Goal: Task Accomplishment & Management: Use online tool/utility

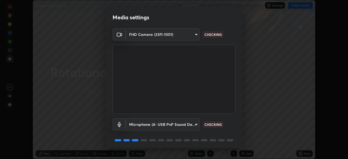
scroll to position [19, 0]
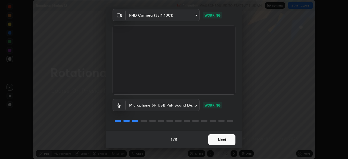
click at [227, 141] on button "Next" at bounding box center [221, 139] width 27 height 11
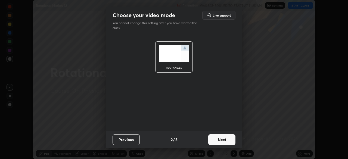
scroll to position [0, 0]
click at [227, 142] on button "Next" at bounding box center [221, 139] width 27 height 11
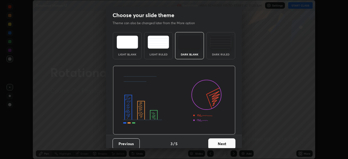
click at [228, 142] on button "Next" at bounding box center [221, 143] width 27 height 11
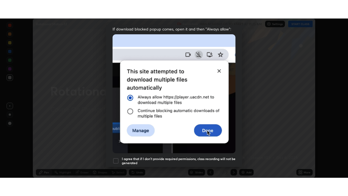
scroll to position [130, 0]
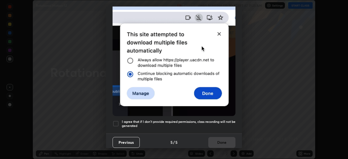
click at [225, 120] on h5 "I agree that if I don't provide required permissions, class recording will not …" at bounding box center [179, 124] width 114 height 8
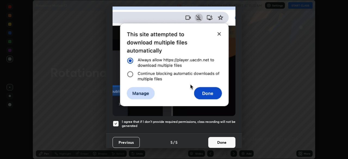
click at [226, 140] on button "Done" at bounding box center [221, 142] width 27 height 11
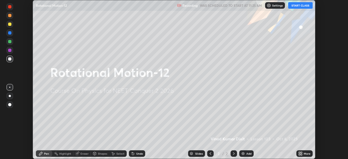
click at [300, 6] on button "START CLASS" at bounding box center [300, 5] width 24 height 7
click at [299, 154] on icon at bounding box center [299, 154] width 1 height 1
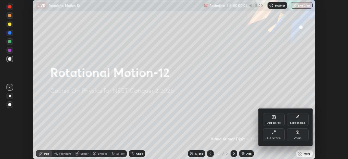
click at [277, 137] on div "Full screen" at bounding box center [274, 138] width 14 height 3
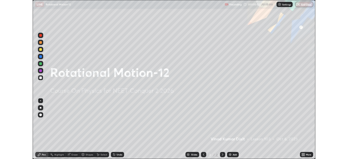
scroll to position [196, 348]
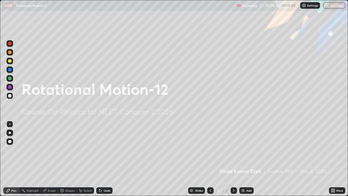
click at [248, 159] on div "Add" at bounding box center [248, 190] width 5 height 3
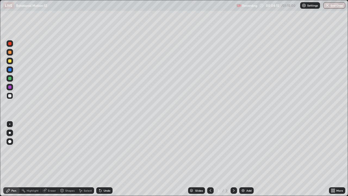
click at [10, 61] on div at bounding box center [9, 60] width 3 height 3
click at [247, 159] on div "Add" at bounding box center [248, 190] width 5 height 3
click at [52, 159] on div "Eraser" at bounding box center [49, 190] width 17 height 7
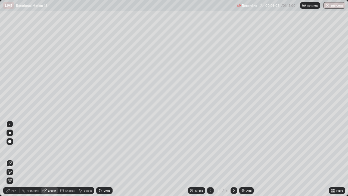
click at [14, 159] on div "Pen" at bounding box center [13, 190] width 5 height 3
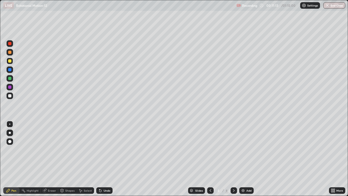
click at [10, 77] on div at bounding box center [9, 78] width 3 height 3
click at [249, 159] on div "Add" at bounding box center [248, 190] width 5 height 3
click at [10, 61] on div at bounding box center [9, 60] width 3 height 3
click at [247, 159] on div "Add" at bounding box center [248, 190] width 5 height 3
click at [12, 97] on div at bounding box center [10, 95] width 7 height 7
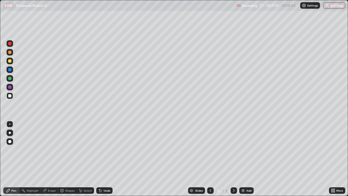
click at [10, 78] on div at bounding box center [9, 78] width 3 height 3
click at [69, 159] on div "Shapes" at bounding box center [69, 190] width 9 height 3
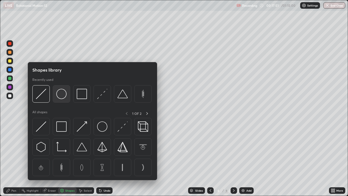
click at [63, 98] on img at bounding box center [61, 94] width 10 height 10
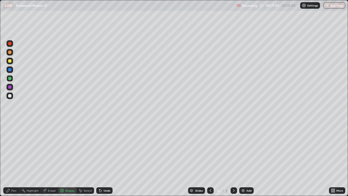
click at [14, 159] on div "Pen" at bounding box center [13, 190] width 5 height 3
click at [10, 62] on div at bounding box center [9, 60] width 3 height 3
click at [71, 159] on div "Shapes" at bounding box center [69, 190] width 9 height 3
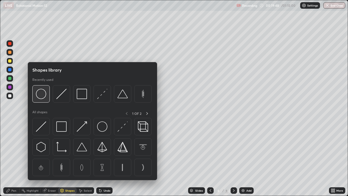
click at [46, 100] on div at bounding box center [40, 93] width 17 height 17
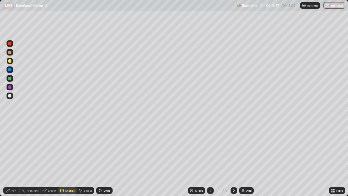
click at [17, 159] on div "Pen" at bounding box center [11, 190] width 16 height 7
click at [10, 80] on div at bounding box center [9, 78] width 3 height 3
click at [12, 61] on div at bounding box center [10, 61] width 7 height 7
click at [245, 159] on div "Add" at bounding box center [246, 190] width 14 height 7
click at [69, 159] on div "Shapes" at bounding box center [69, 190] width 9 height 3
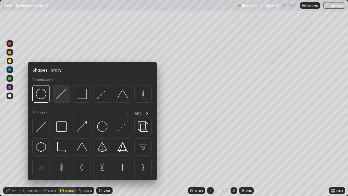
click at [62, 92] on img at bounding box center [61, 94] width 10 height 10
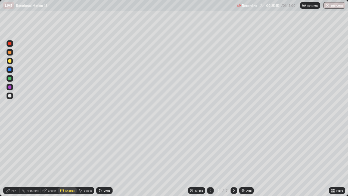
click at [12, 159] on div "Pen" at bounding box center [11, 190] width 16 height 7
click at [10, 78] on div at bounding box center [9, 78] width 3 height 3
click at [249, 159] on div "Add" at bounding box center [246, 190] width 14 height 7
click at [11, 61] on div at bounding box center [9, 60] width 3 height 3
click at [246, 159] on div "Add" at bounding box center [246, 190] width 14 height 7
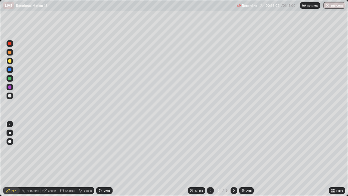
click at [51, 159] on div "Eraser" at bounding box center [52, 190] width 8 height 3
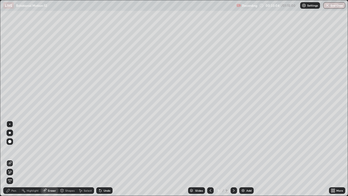
click at [15, 159] on div "Pen" at bounding box center [13, 190] width 5 height 3
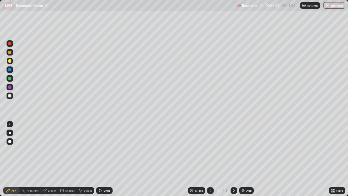
click at [10, 96] on div at bounding box center [9, 95] width 3 height 3
click at [11, 62] on div at bounding box center [9, 60] width 3 height 3
click at [248, 159] on div "Add" at bounding box center [248, 190] width 5 height 3
click at [50, 159] on div "Eraser" at bounding box center [52, 190] width 8 height 3
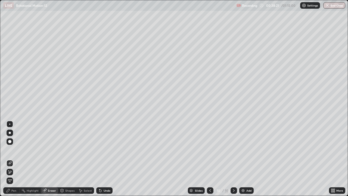
click at [15, 159] on div "Pen" at bounding box center [13, 190] width 5 height 3
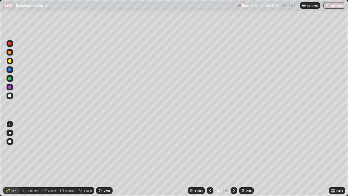
click at [249, 159] on div "Add" at bounding box center [248, 190] width 5 height 3
click at [251, 159] on div "Add" at bounding box center [246, 190] width 14 height 7
click at [52, 159] on div "Eraser" at bounding box center [52, 190] width 8 height 3
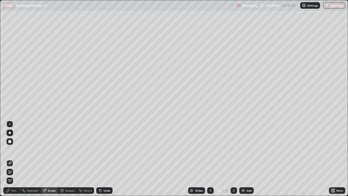
click at [13, 159] on div "Pen" at bounding box center [13, 190] width 5 height 3
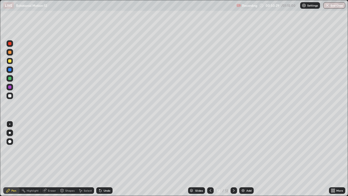
click at [246, 159] on div "Add" at bounding box center [246, 190] width 14 height 7
click at [70, 159] on div "Shapes" at bounding box center [69, 190] width 9 height 3
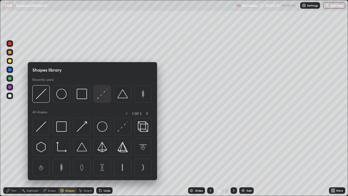
click at [102, 96] on img at bounding box center [102, 94] width 10 height 10
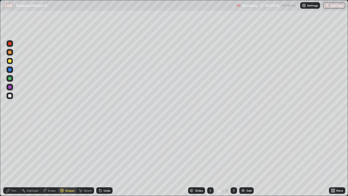
click at [15, 159] on div "Pen" at bounding box center [13, 190] width 5 height 3
click at [246, 159] on div "Add" at bounding box center [248, 190] width 5 height 3
click at [52, 159] on div "Eraser" at bounding box center [52, 190] width 8 height 3
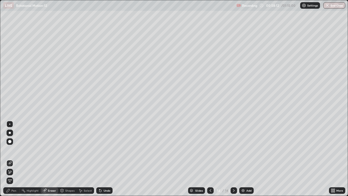
click at [15, 159] on div "Pen" at bounding box center [13, 190] width 5 height 3
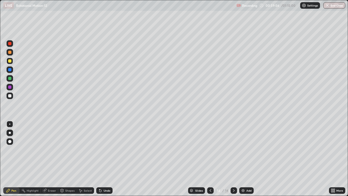
click at [250, 159] on div "Add" at bounding box center [248, 190] width 5 height 3
click at [71, 159] on div "Shapes" at bounding box center [69, 190] width 9 height 3
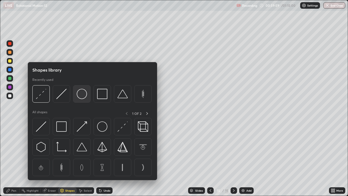
click at [85, 98] on img at bounding box center [82, 94] width 10 height 10
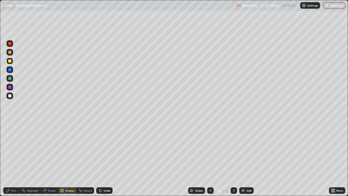
click at [12, 159] on div "Pen" at bounding box center [13, 190] width 5 height 3
click at [49, 159] on div "Eraser" at bounding box center [52, 190] width 8 height 3
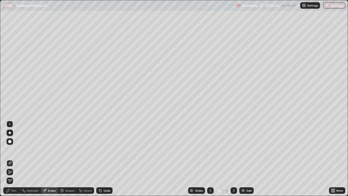
click at [16, 159] on div "Pen" at bounding box center [13, 190] width 5 height 3
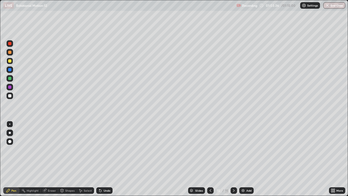
click at [251, 159] on div "Add" at bounding box center [248, 190] width 5 height 3
click at [12, 78] on div at bounding box center [10, 78] width 7 height 7
click at [250, 159] on div "Add" at bounding box center [248, 190] width 5 height 3
click at [71, 159] on div "Shapes" at bounding box center [69, 190] width 9 height 3
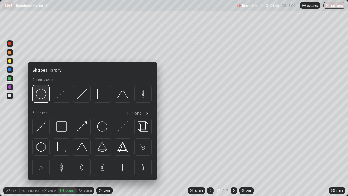
click at [44, 98] on img at bounding box center [41, 94] width 10 height 10
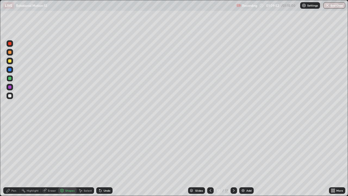
click at [68, 159] on div "Shapes" at bounding box center [69, 190] width 9 height 3
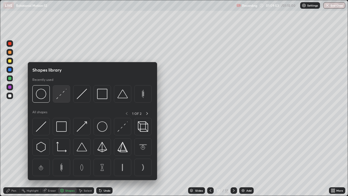
click at [62, 94] on img at bounding box center [61, 94] width 10 height 10
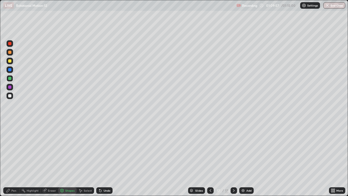
click at [12, 159] on div "Pen" at bounding box center [13, 190] width 5 height 3
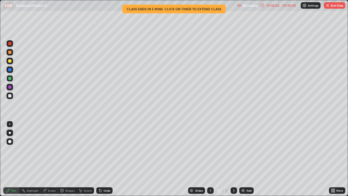
click at [12, 63] on div at bounding box center [10, 61] width 7 height 7
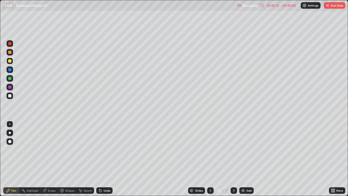
click at [68, 159] on div "Shapes" at bounding box center [67, 190] width 18 height 7
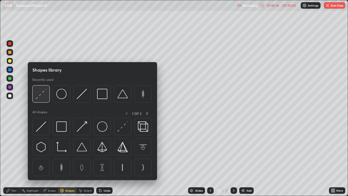
click at [45, 98] on img at bounding box center [41, 94] width 10 height 10
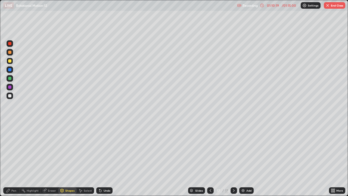
click at [14, 159] on div "Pen" at bounding box center [13, 190] width 5 height 3
click at [335, 7] on button "End Class" at bounding box center [334, 5] width 21 height 7
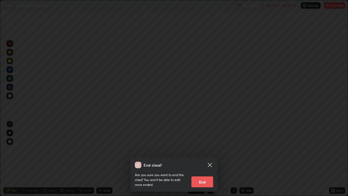
click at [207, 159] on button "End" at bounding box center [202, 181] width 22 height 11
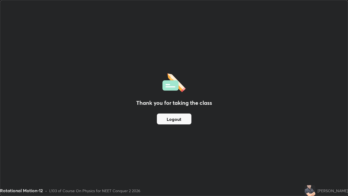
click at [182, 119] on button "Logout" at bounding box center [174, 118] width 35 height 11
click at [180, 121] on button "Logout" at bounding box center [174, 118] width 35 height 11
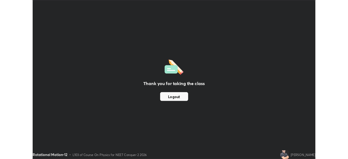
scroll to position [27013, 26824]
